Goal: Task Accomplishment & Management: Complete application form

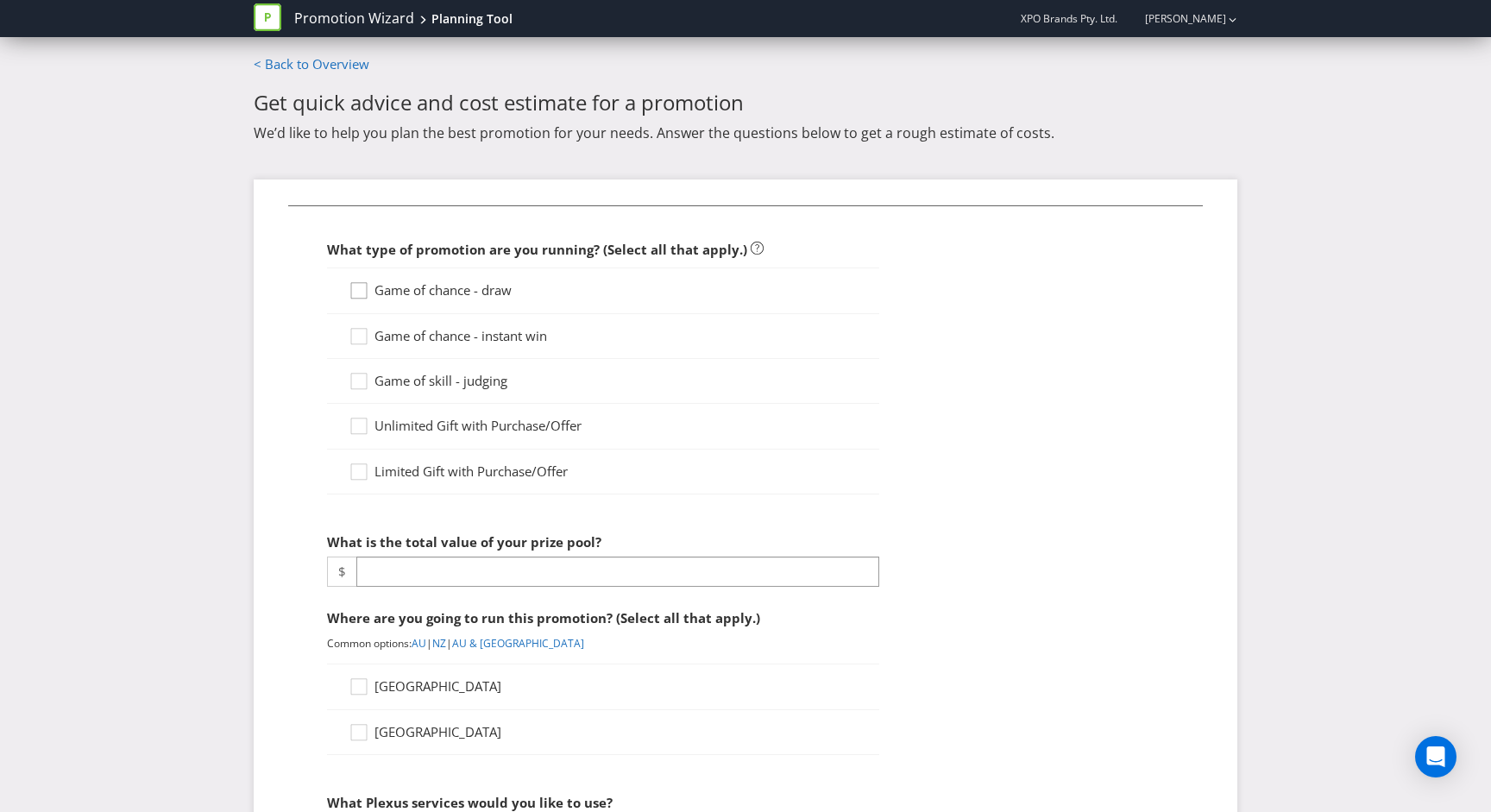
click at [366, 295] on icon at bounding box center [358, 290] width 15 height 15
click at [0, 0] on input "Game of chance - draw" at bounding box center [0, 0] width 0 height 0
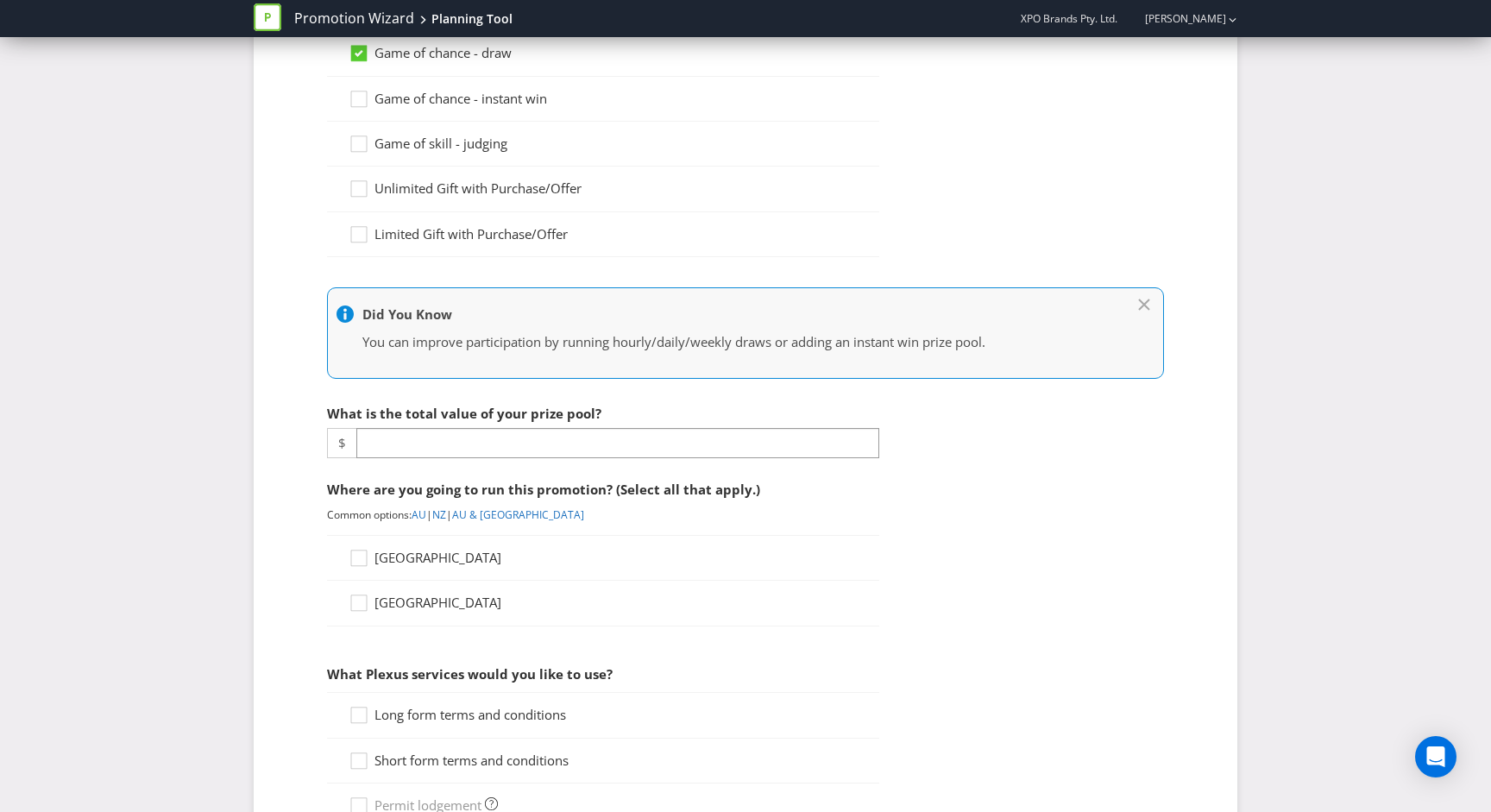
scroll to position [256, 0]
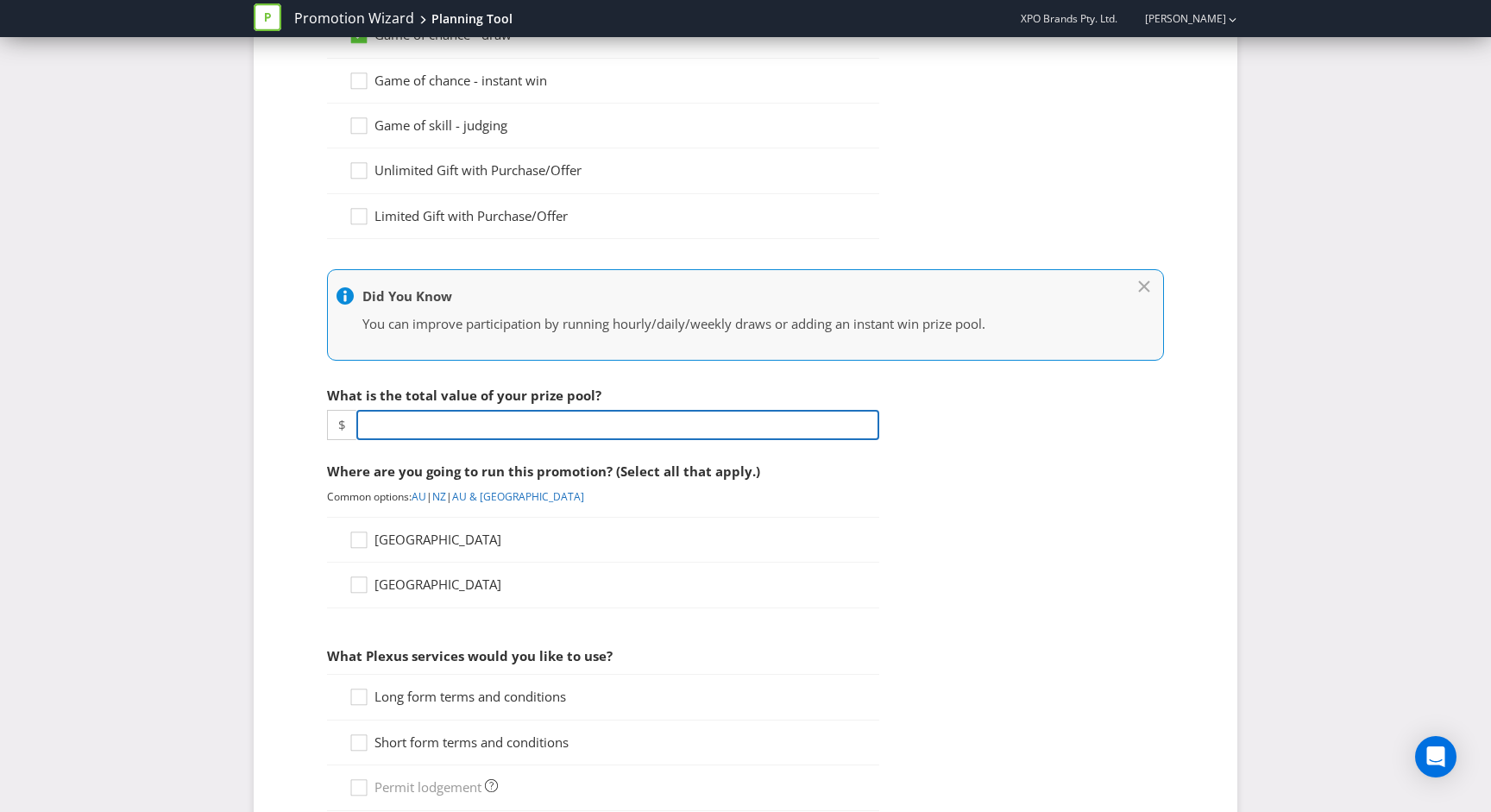
click at [454, 426] on input "number" at bounding box center [618, 425] width 523 height 31
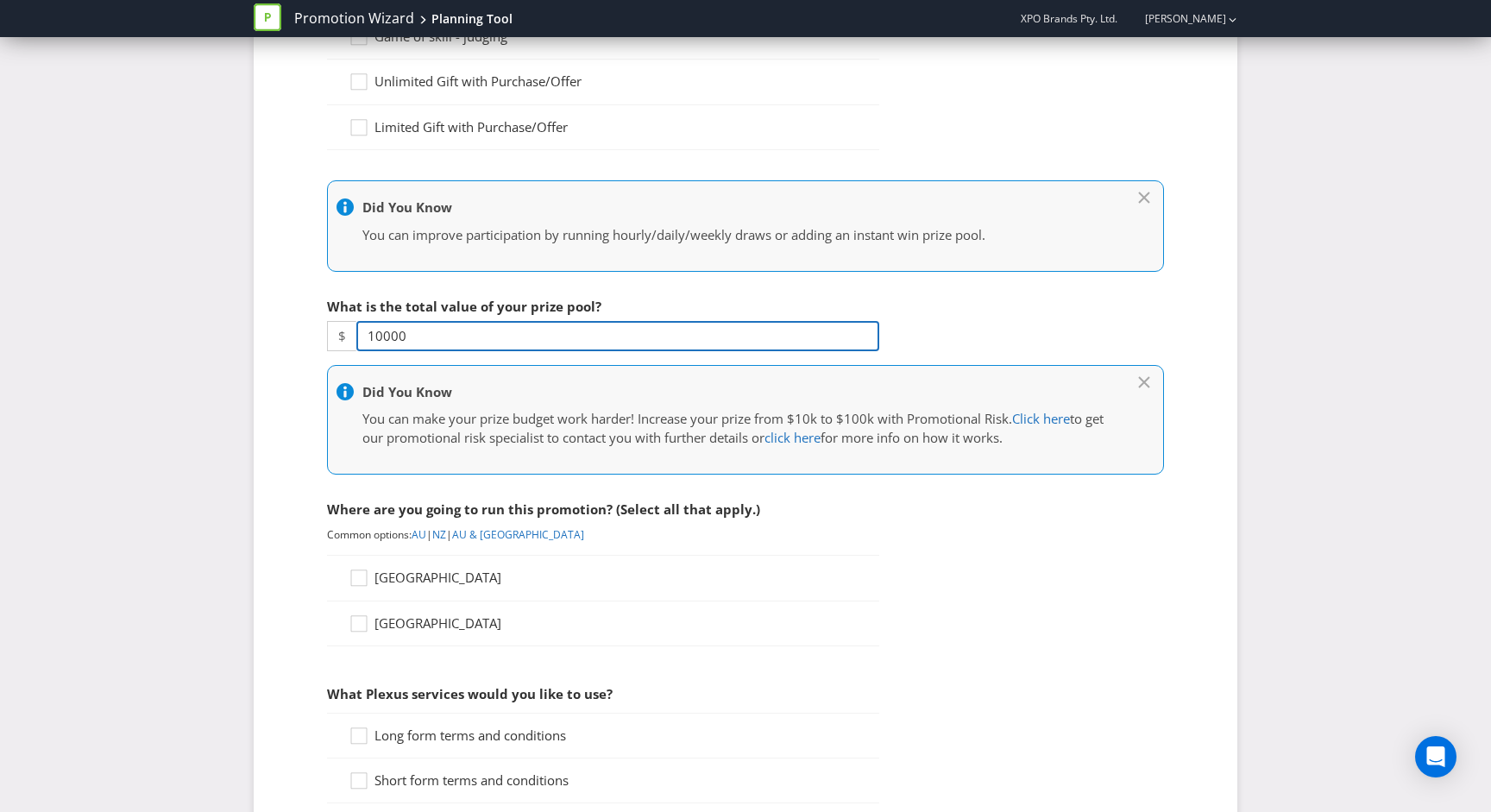
scroll to position [379, 0]
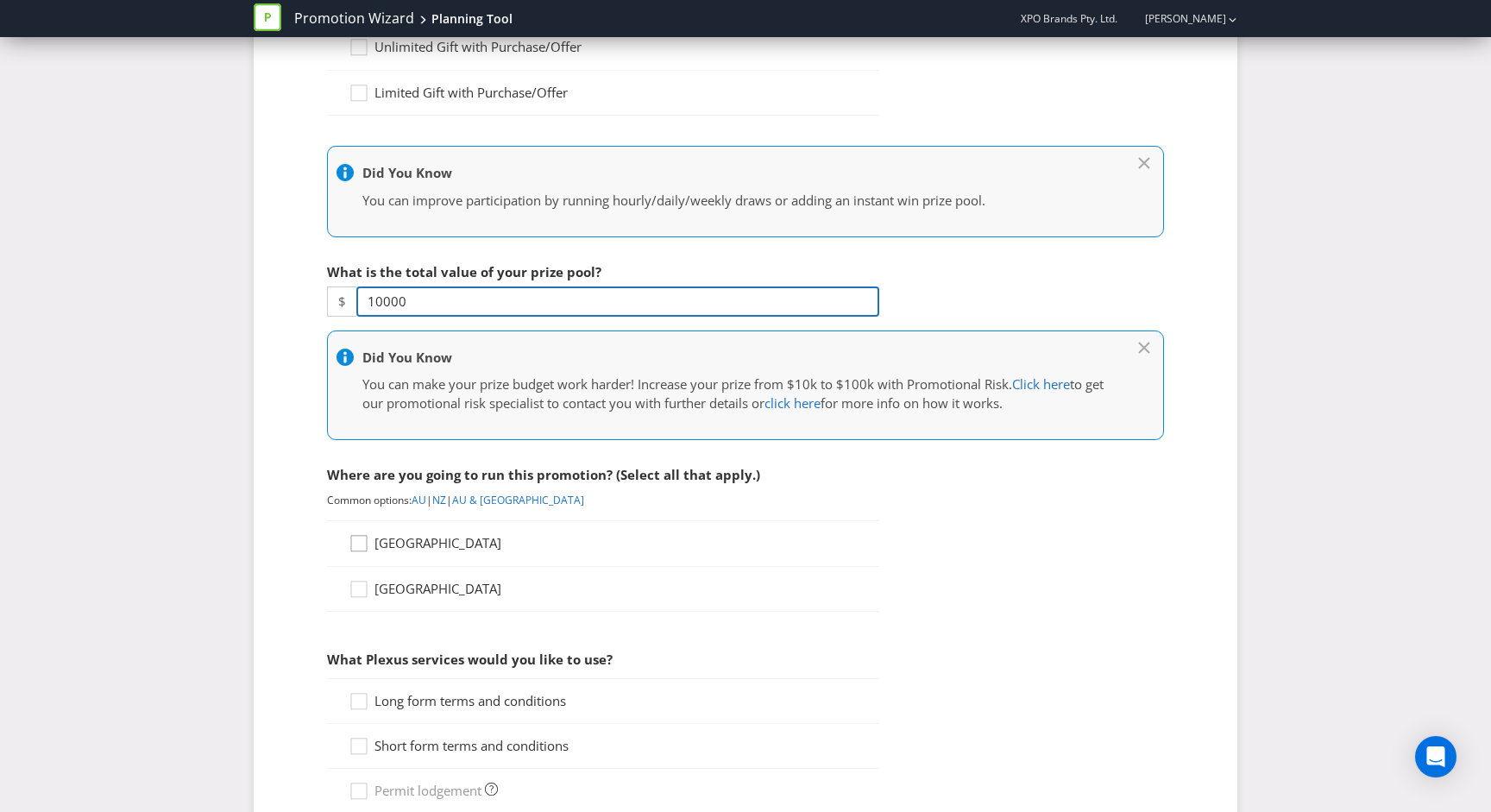
type input "10000"
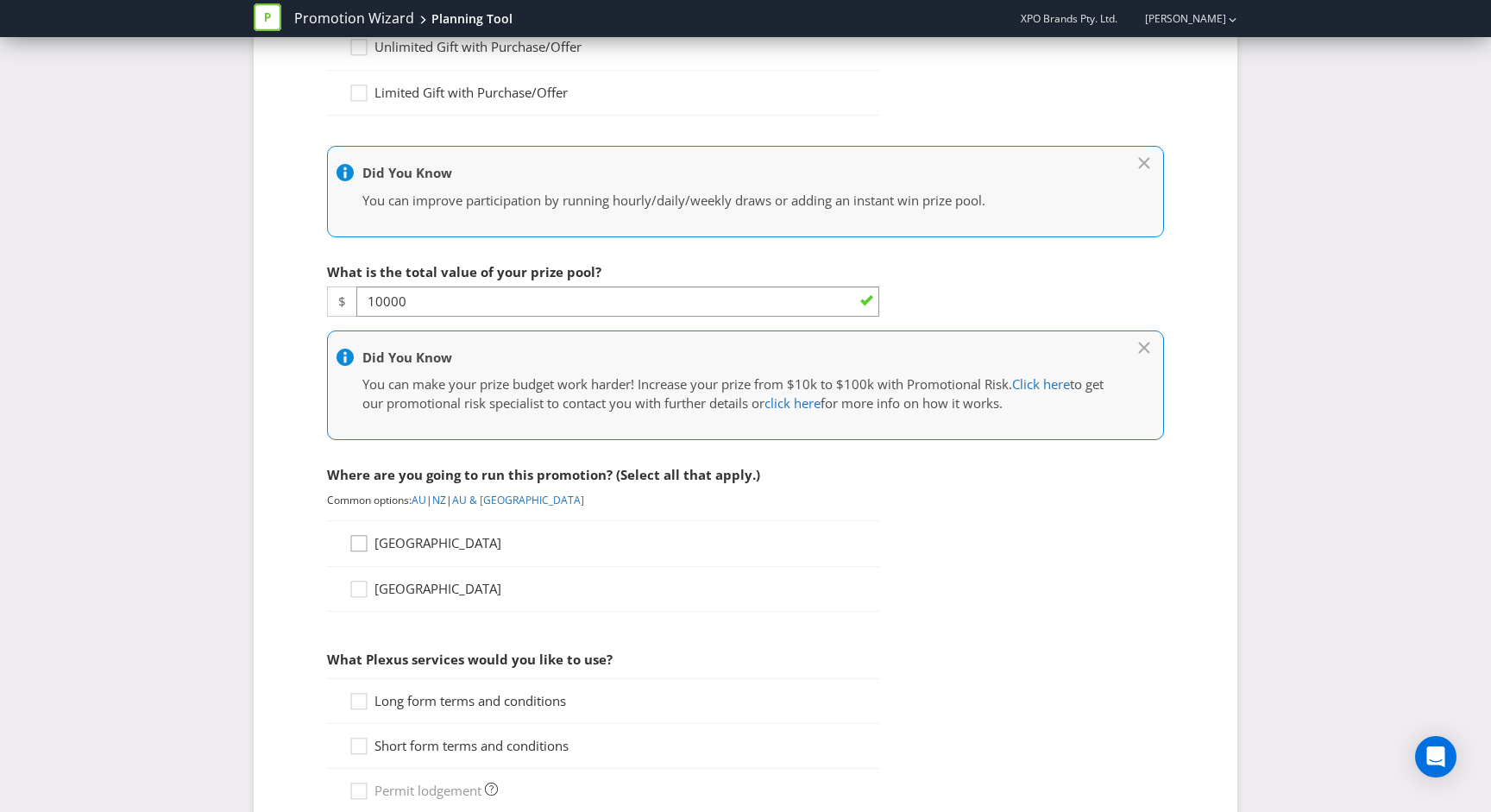
click at [366, 546] on icon at bounding box center [361, 546] width 26 height 26
click at [0, 0] on input "[GEOGRAPHIC_DATA]" at bounding box center [0, 0] width 0 height 0
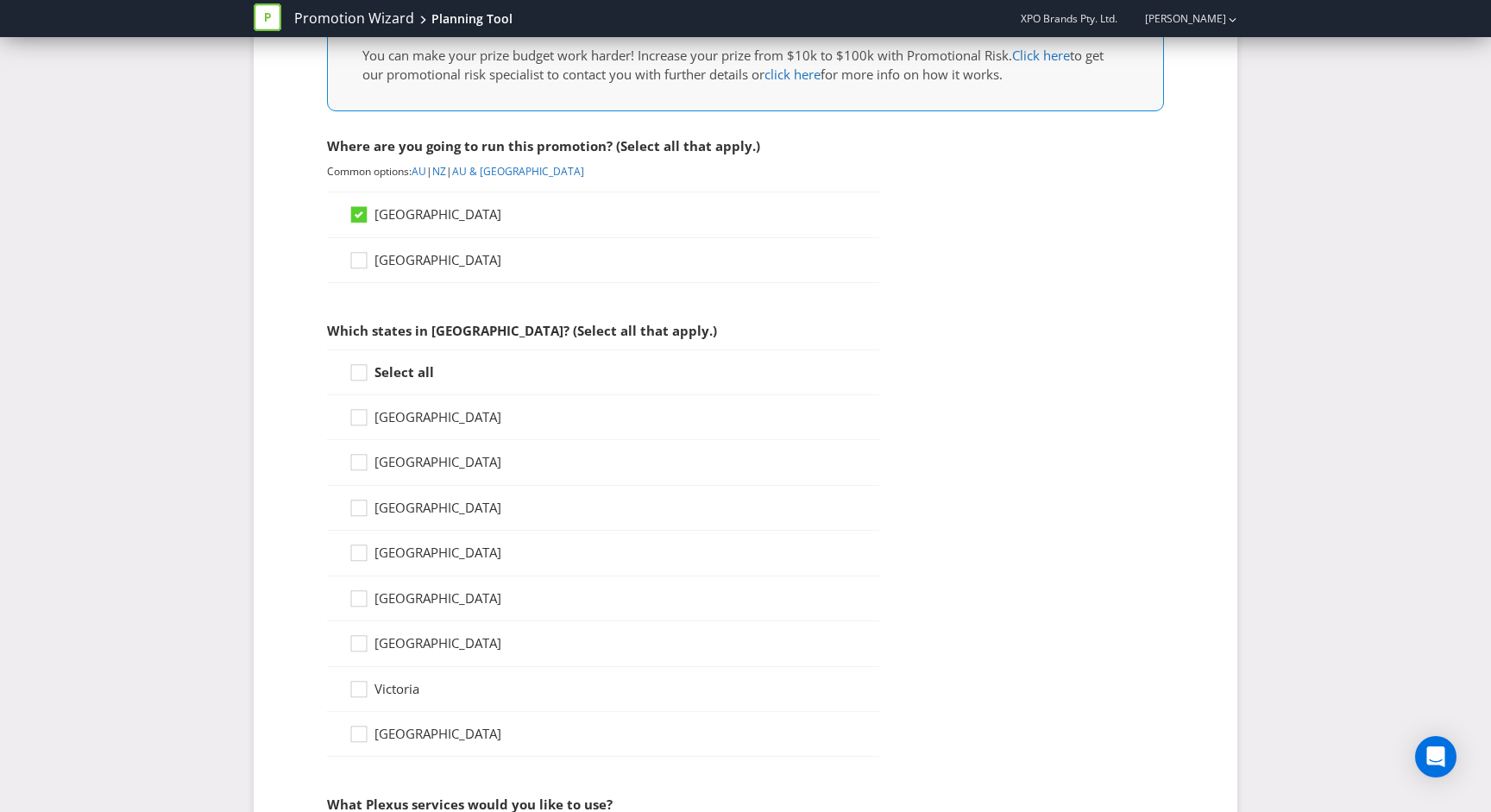
scroll to position [708, 0]
click at [358, 364] on div at bounding box center [359, 366] width 9 height 9
click at [0, 0] on input "Select all" at bounding box center [0, 0] width 0 height 0
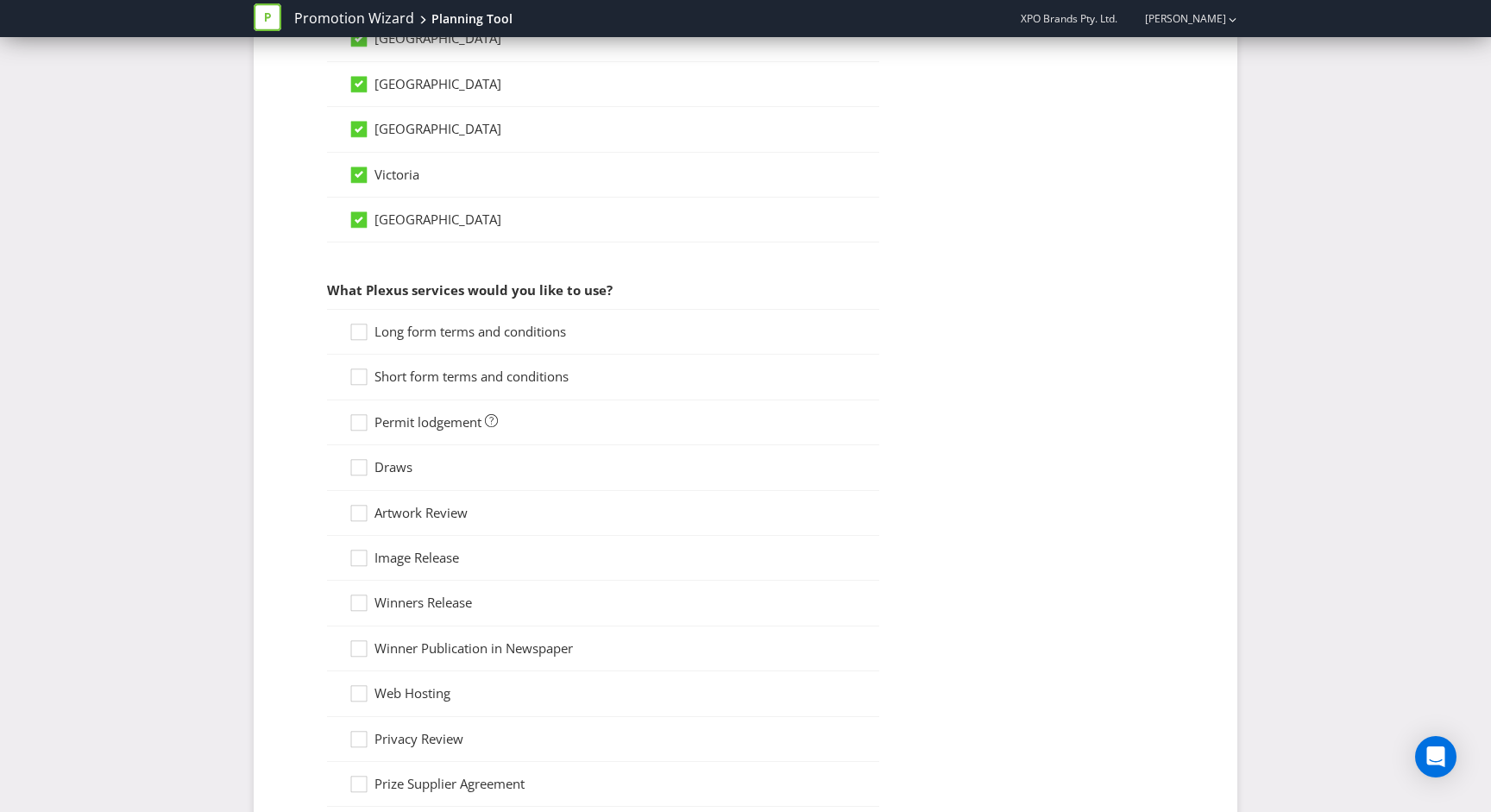
scroll to position [1224, 0]
click at [361, 426] on icon at bounding box center [361, 423] width 26 height 26
click at [0, 0] on input "Permit lodgement" at bounding box center [0, 0] width 0 height 0
click at [361, 463] on div at bounding box center [359, 459] width 9 height 9
click at [0, 0] on input "Draws" at bounding box center [0, 0] width 0 height 0
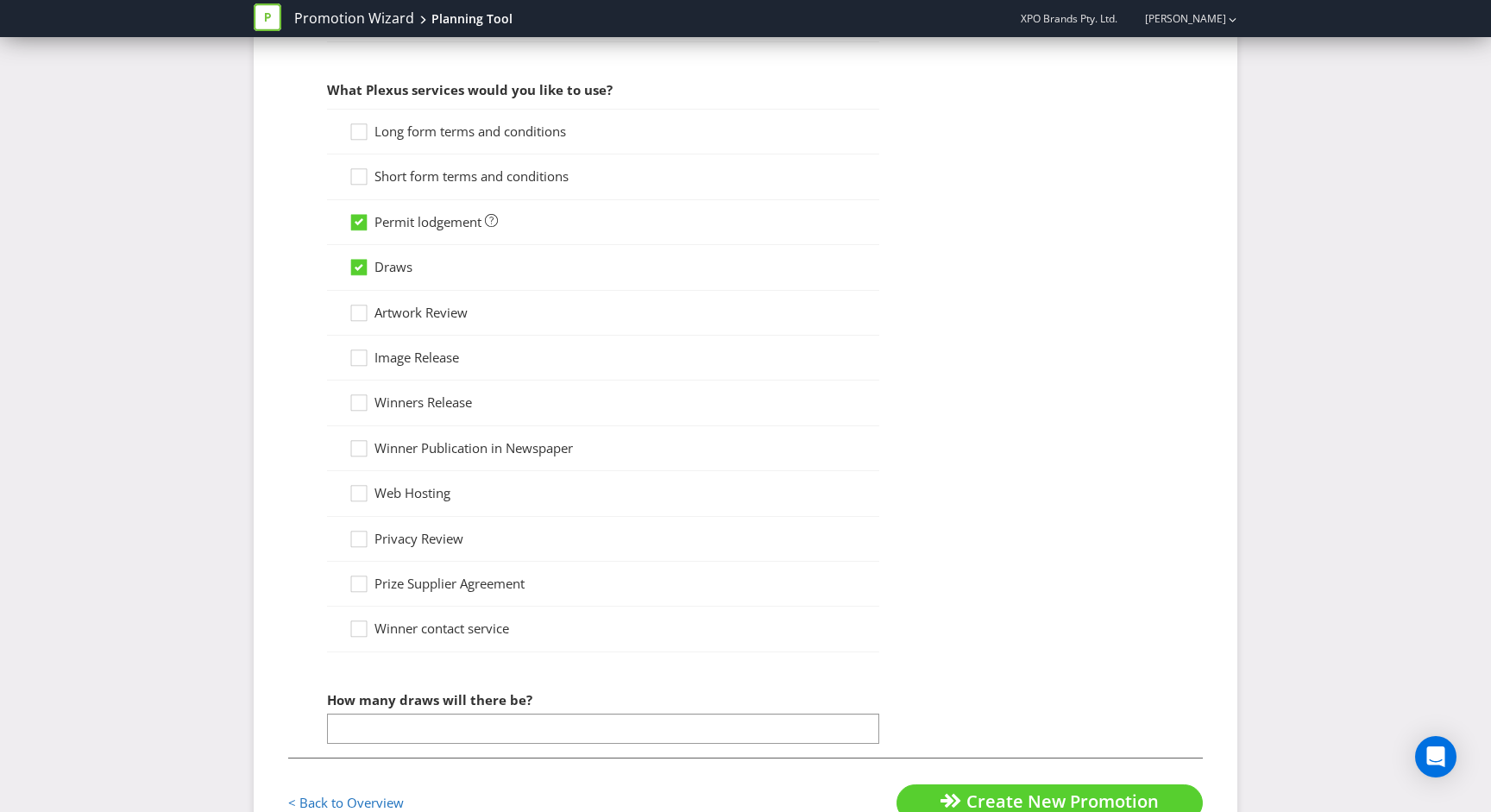
scroll to position [1484, 0]
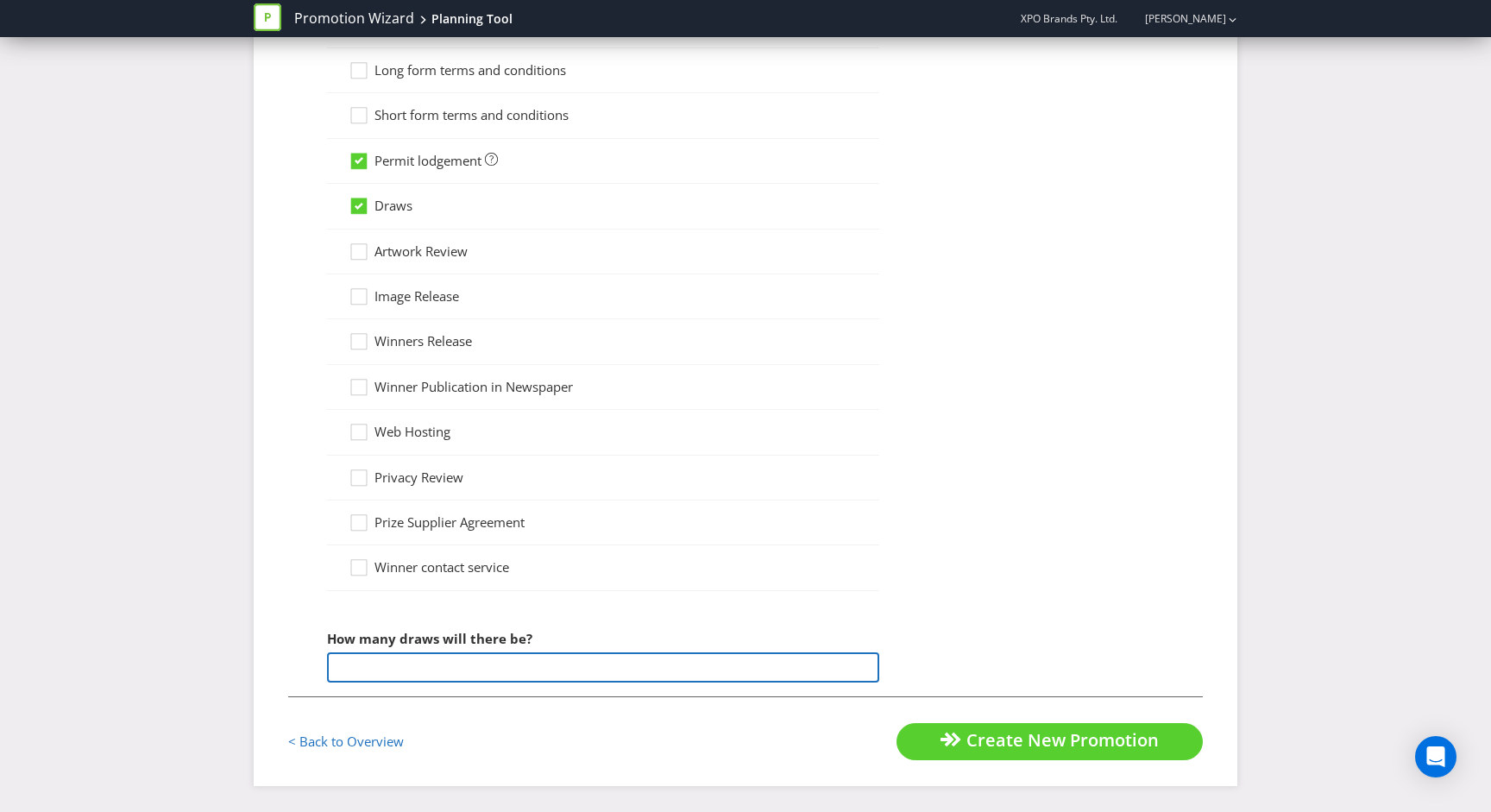
click at [382, 663] on input "number" at bounding box center [602, 668] width 552 height 31
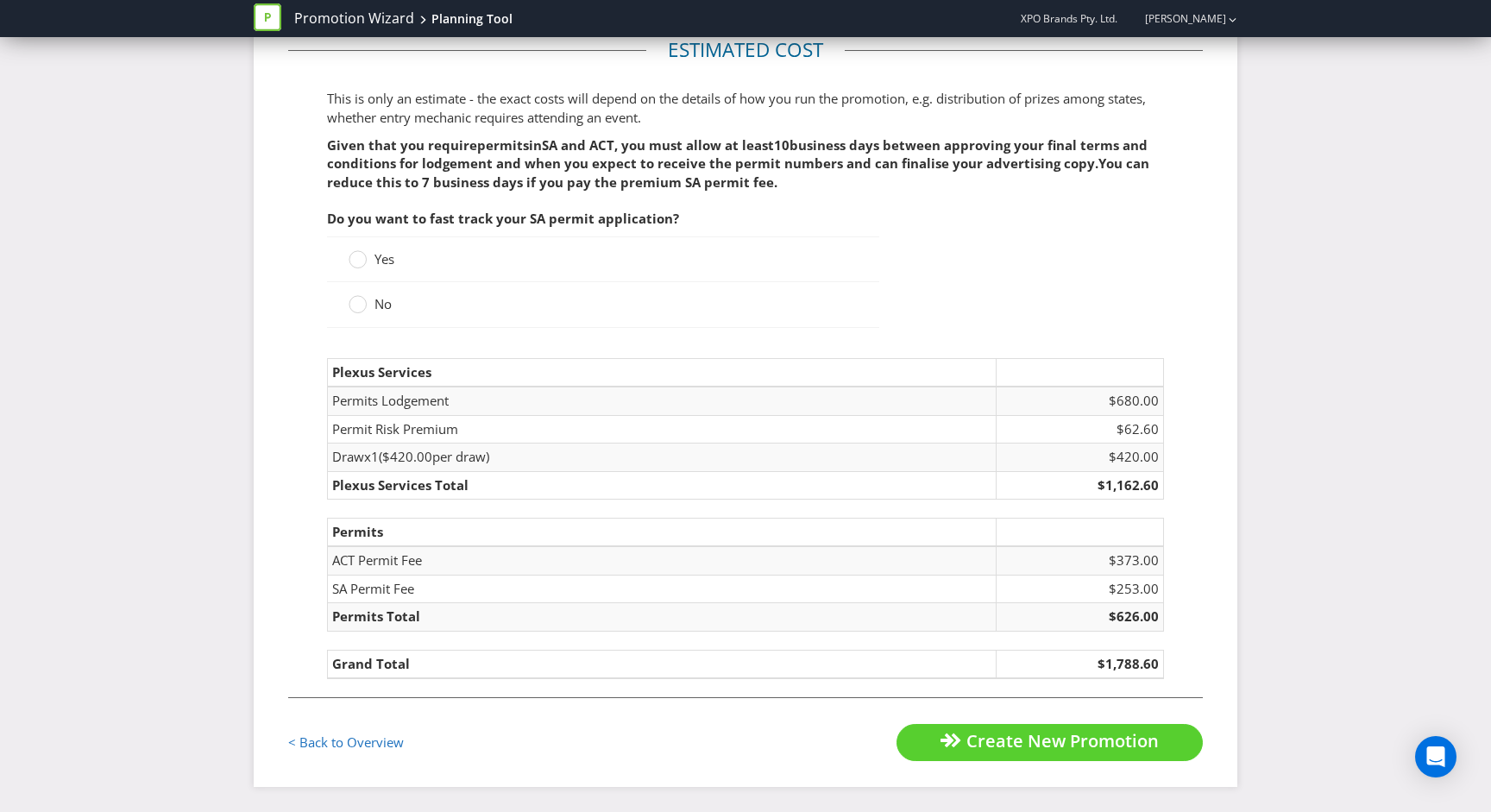
scroll to position [2156, 0]
type input "1"
click at [361, 305] on circle at bounding box center [357, 304] width 17 height 17
click at [0, 0] on input "No" at bounding box center [0, 0] width 0 height 0
